Goal: Find specific page/section

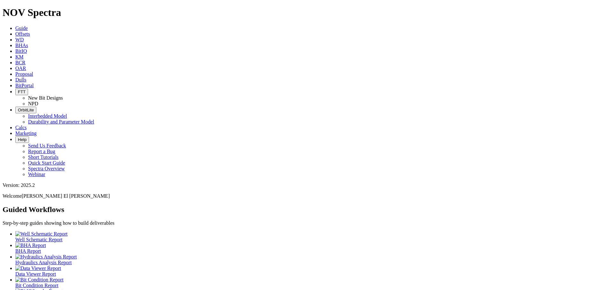
click at [34, 83] on span "BitPortal" at bounding box center [24, 85] width 18 height 5
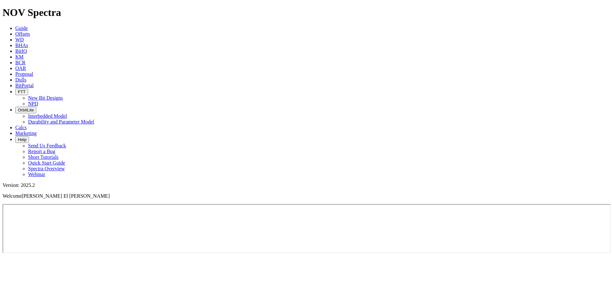
click at [24, 54] on span "KM" at bounding box center [19, 56] width 8 height 5
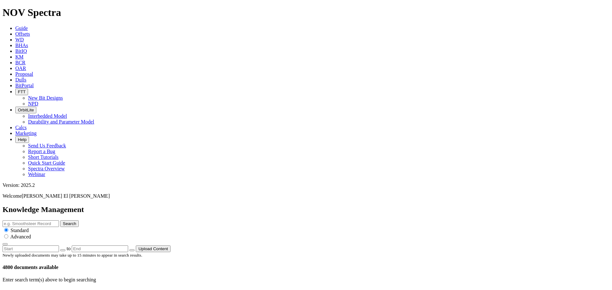
click at [59, 221] on input "text" at bounding box center [31, 224] width 56 height 7
click at [79, 221] on button "Search" at bounding box center [69, 224] width 18 height 7
click at [26, 90] on span "FTT" at bounding box center [22, 92] width 8 height 5
click at [63, 95] on link "New Bit Designs" at bounding box center [45, 97] width 35 height 5
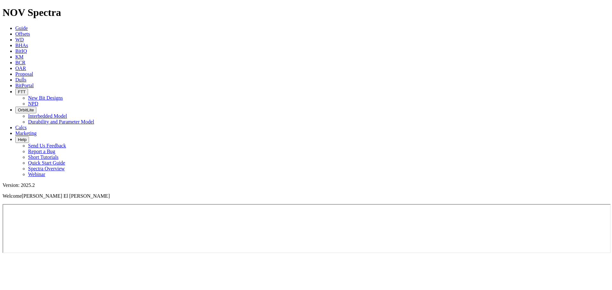
click at [34, 83] on span "BitPortal" at bounding box center [24, 85] width 18 height 5
